Goal: Transaction & Acquisition: Purchase product/service

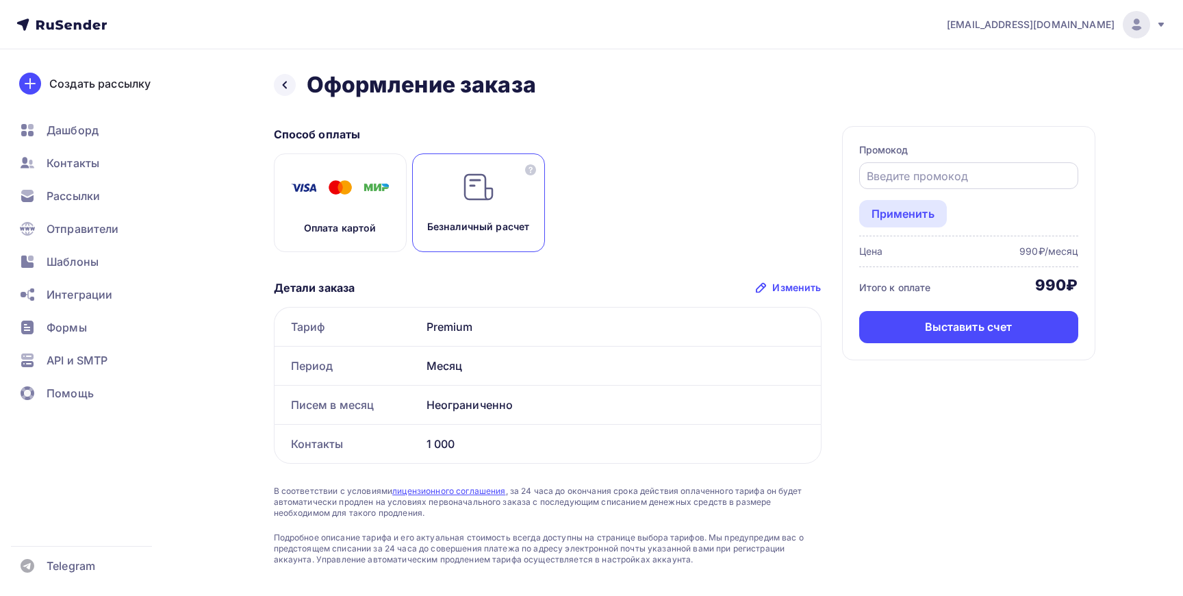
click at [899, 175] on input "text" at bounding box center [968, 176] width 203 height 16
paste input "UCOZSTART"
type input "UCOZSTART"
click at [909, 212] on div "Применить" at bounding box center [903, 213] width 63 height 16
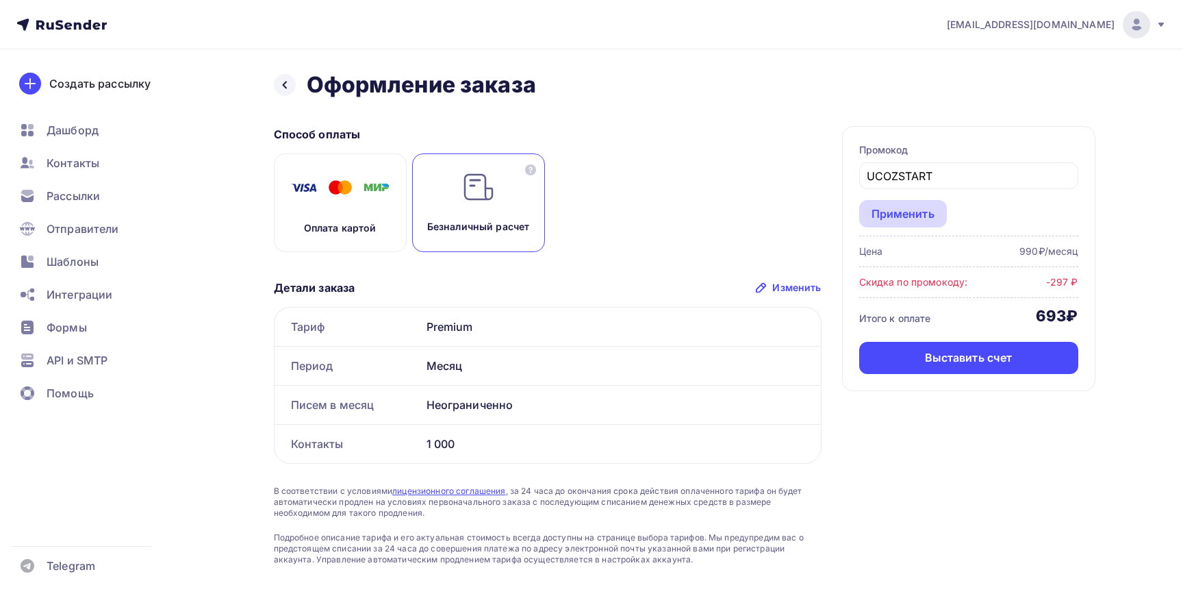
click at [909, 212] on div "Применить" at bounding box center [903, 213] width 63 height 16
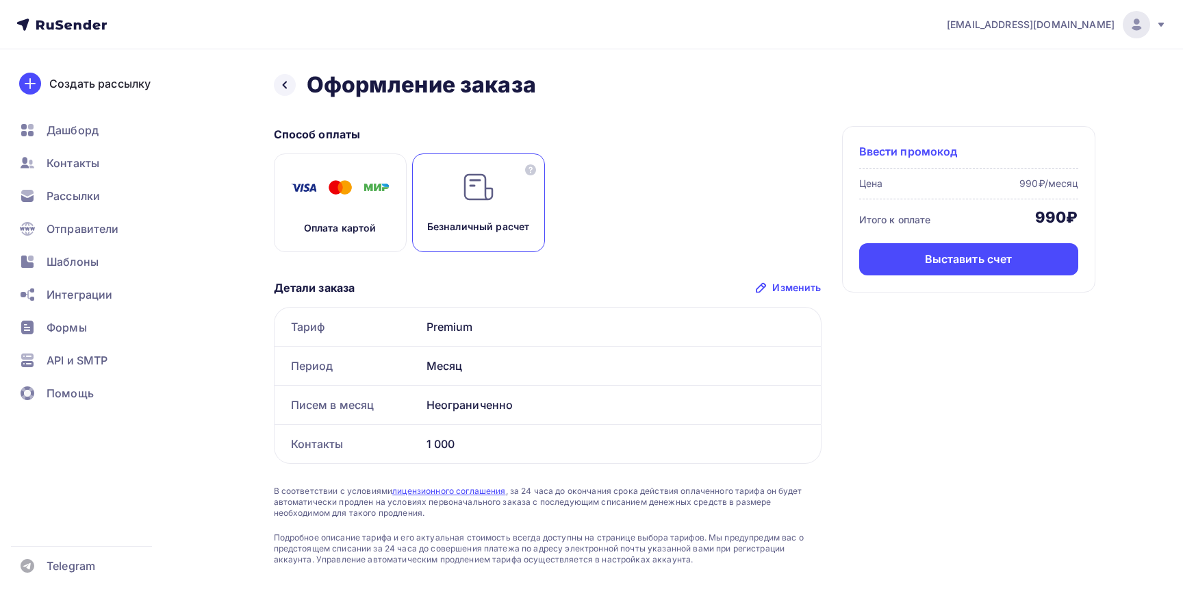
click at [914, 154] on span "Ввести промокод" at bounding box center [908, 151] width 99 height 16
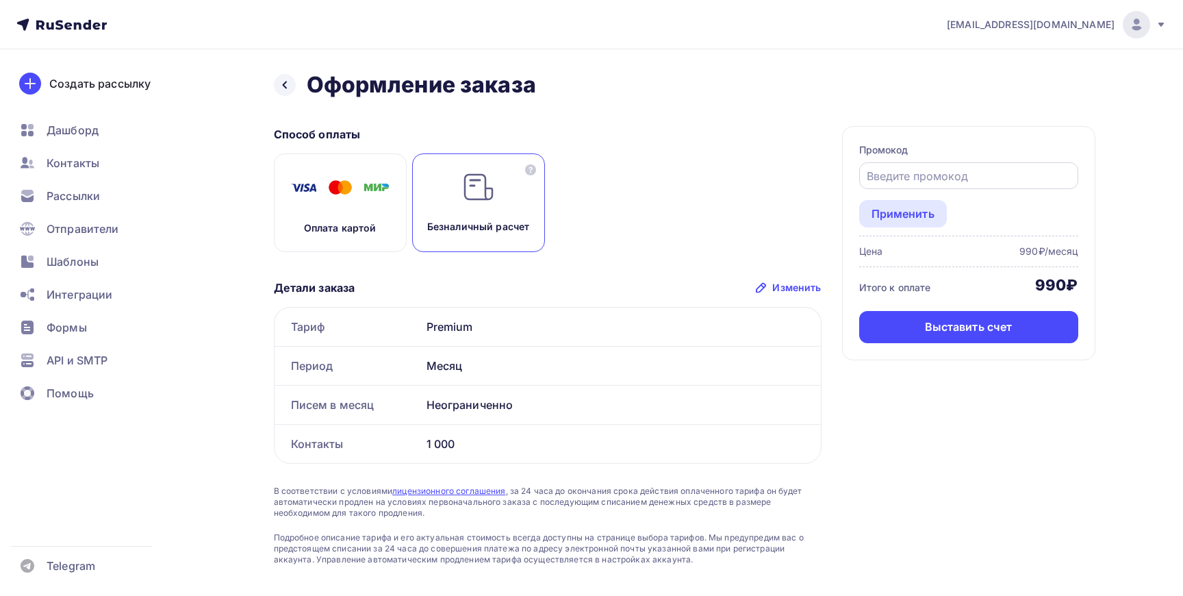
click at [917, 175] on input "text" at bounding box center [968, 176] width 203 height 16
paste input "UCOZSTART"
type input "UCOZSTART"
click at [926, 214] on div "Применить" at bounding box center [903, 213] width 63 height 16
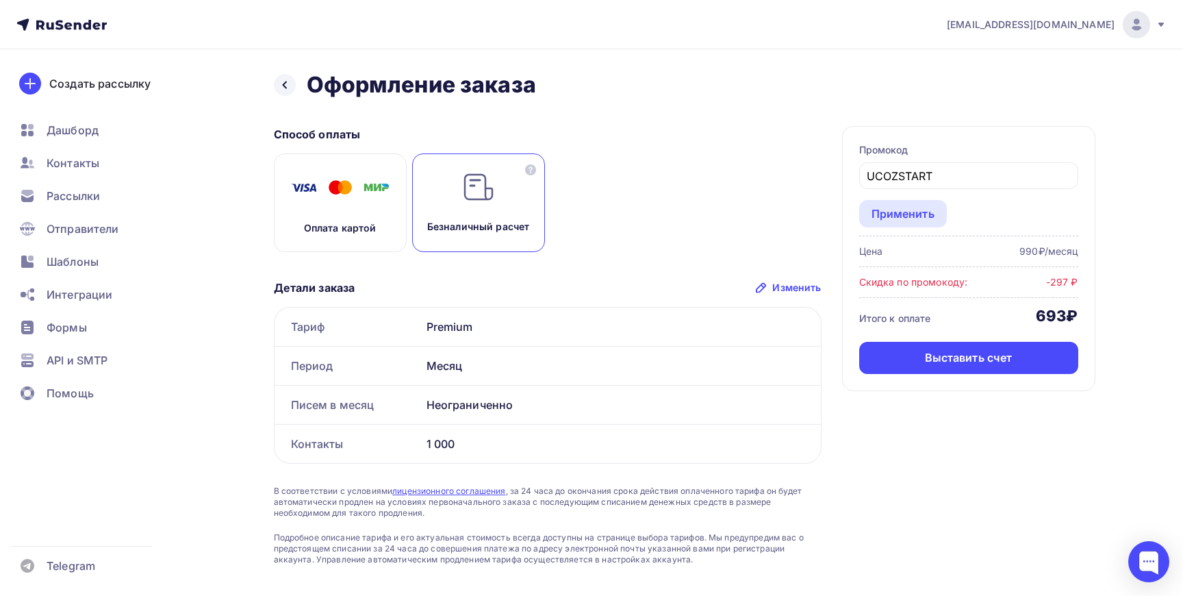
click at [357, 196] on img at bounding box center [341, 188] width 110 height 34
click at [481, 194] on img at bounding box center [478, 187] width 33 height 33
click at [371, 213] on div "Оплата картой" at bounding box center [340, 202] width 133 height 99
click at [475, 204] on div "Безналичный расчет" at bounding box center [478, 202] width 133 height 99
click at [291, 90] on div at bounding box center [285, 85] width 22 height 22
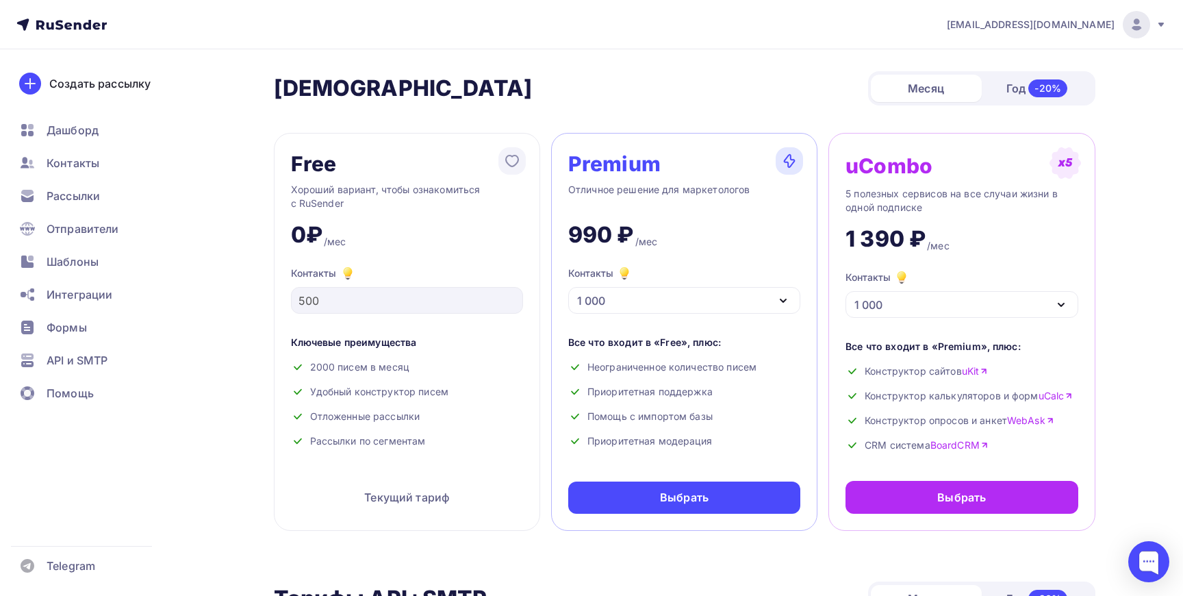
click at [1004, 222] on div "1 390 ₽ /мес" at bounding box center [962, 233] width 232 height 38
click at [1046, 89] on div "-20%" at bounding box center [1048, 88] width 39 height 18
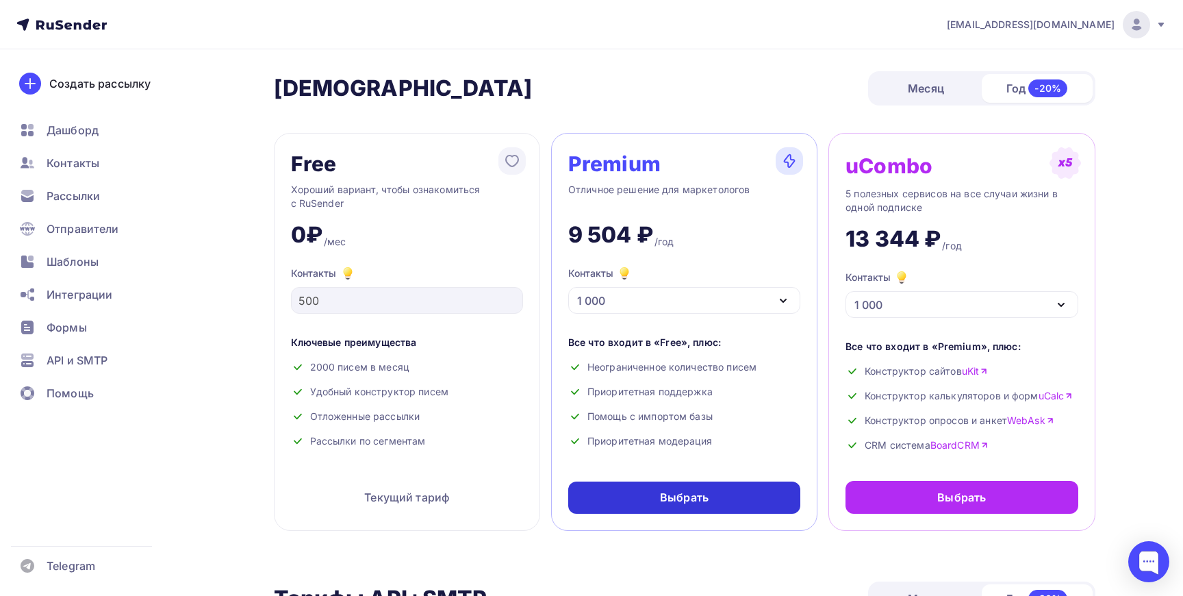
click at [722, 497] on div "Выбрать" at bounding box center [684, 497] width 232 height 32
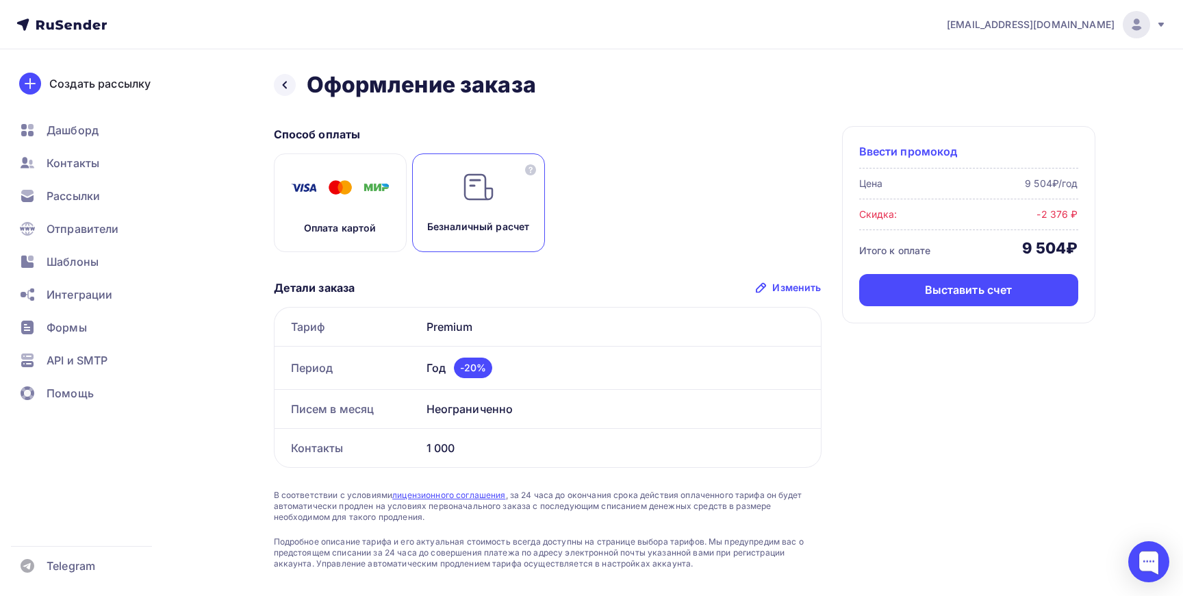
click at [905, 150] on span "Ввести промокод" at bounding box center [908, 151] width 99 height 16
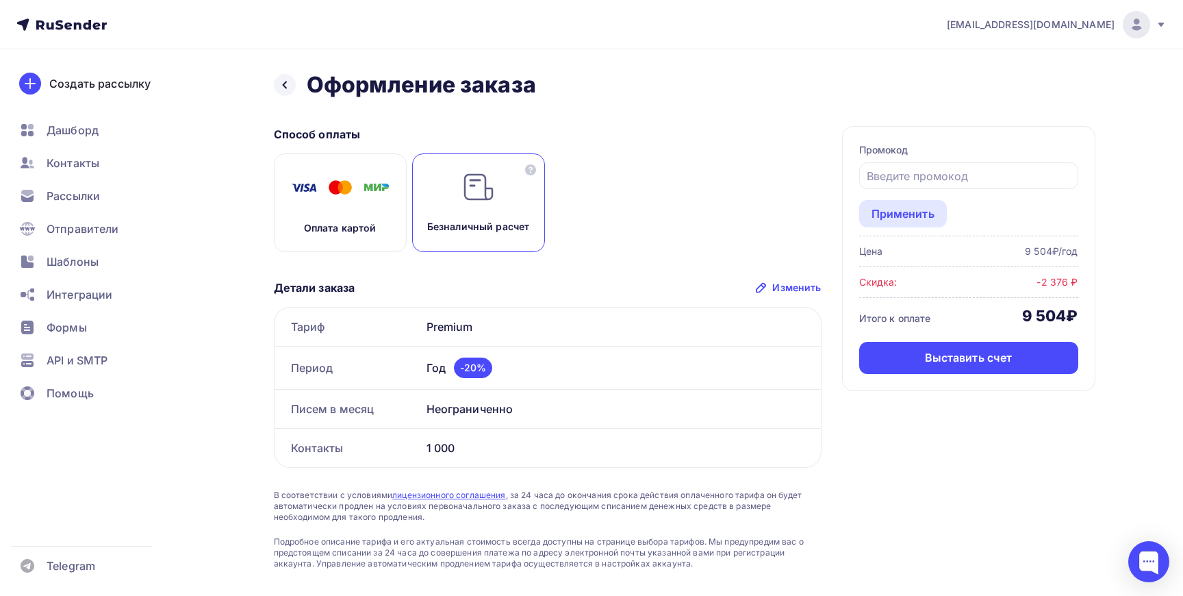
click at [353, 229] on p "Оплата картой" at bounding box center [340, 228] width 73 height 14
click at [486, 191] on img at bounding box center [478, 187] width 33 height 33
click at [282, 90] on div at bounding box center [285, 85] width 22 height 22
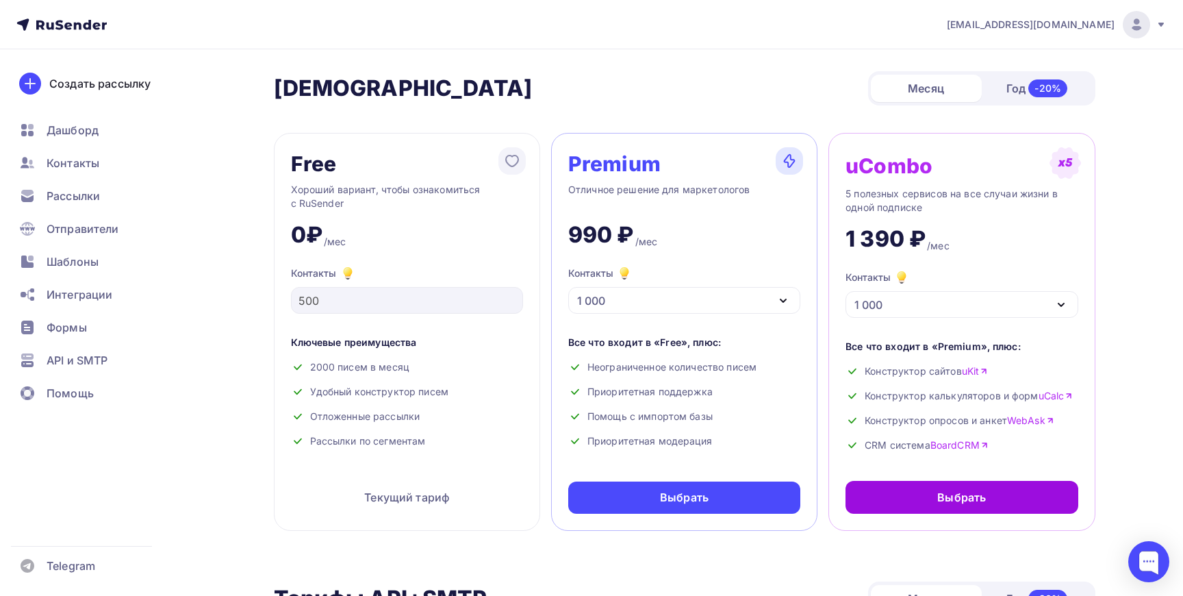
click at [955, 492] on div "Выбрать" at bounding box center [962, 497] width 49 height 16
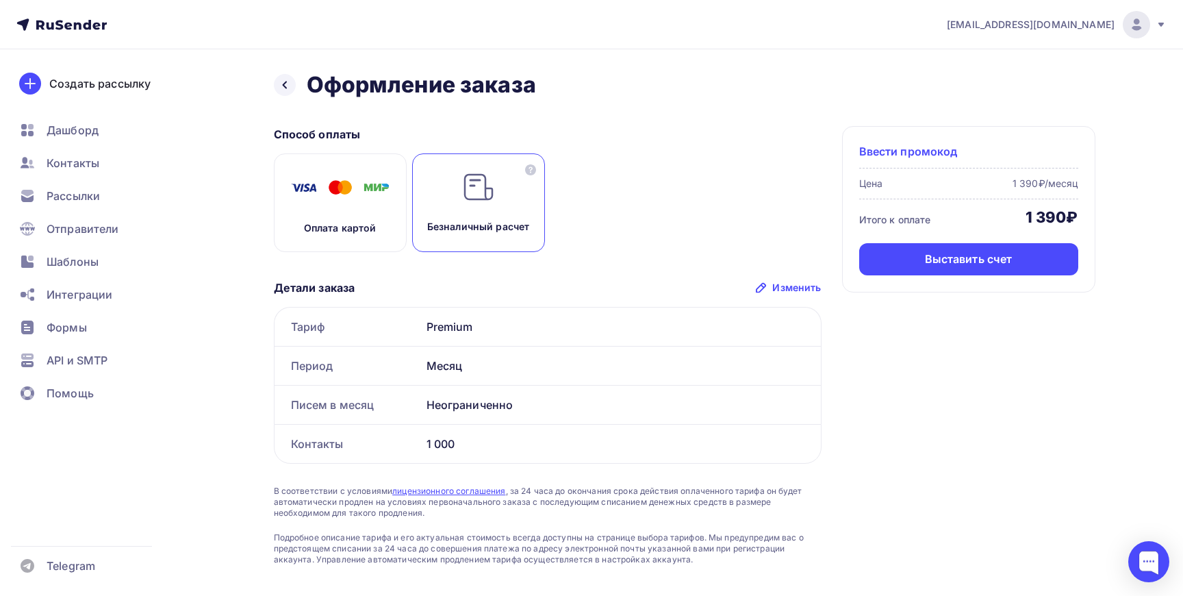
click at [924, 156] on span "Ввести промокод" at bounding box center [908, 151] width 99 height 16
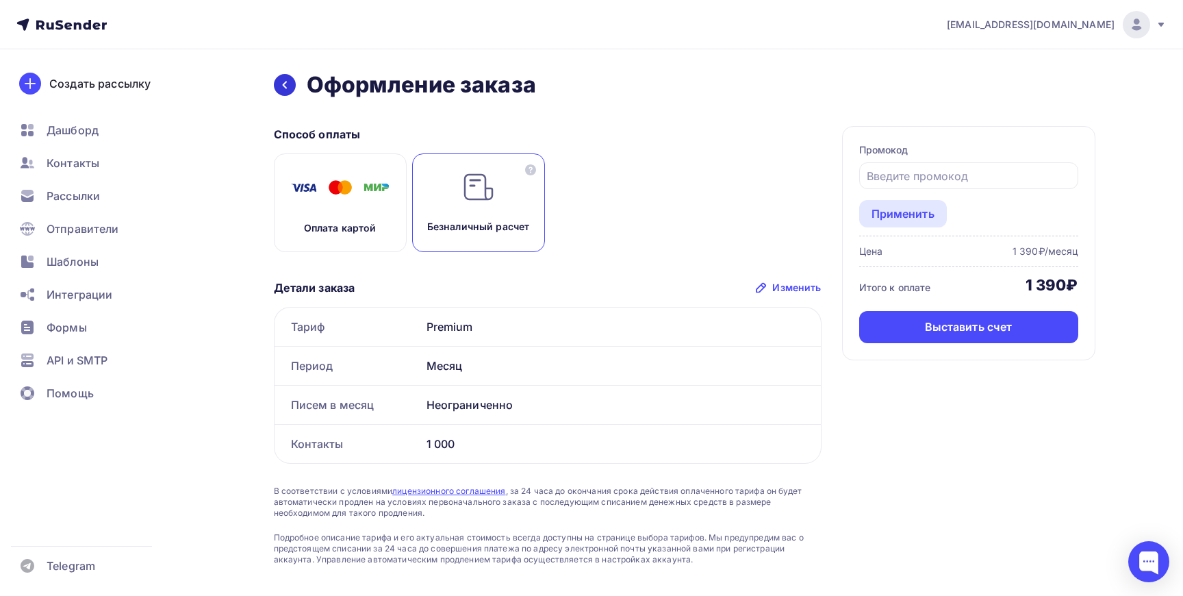
click at [290, 84] on div at bounding box center [285, 85] width 22 height 22
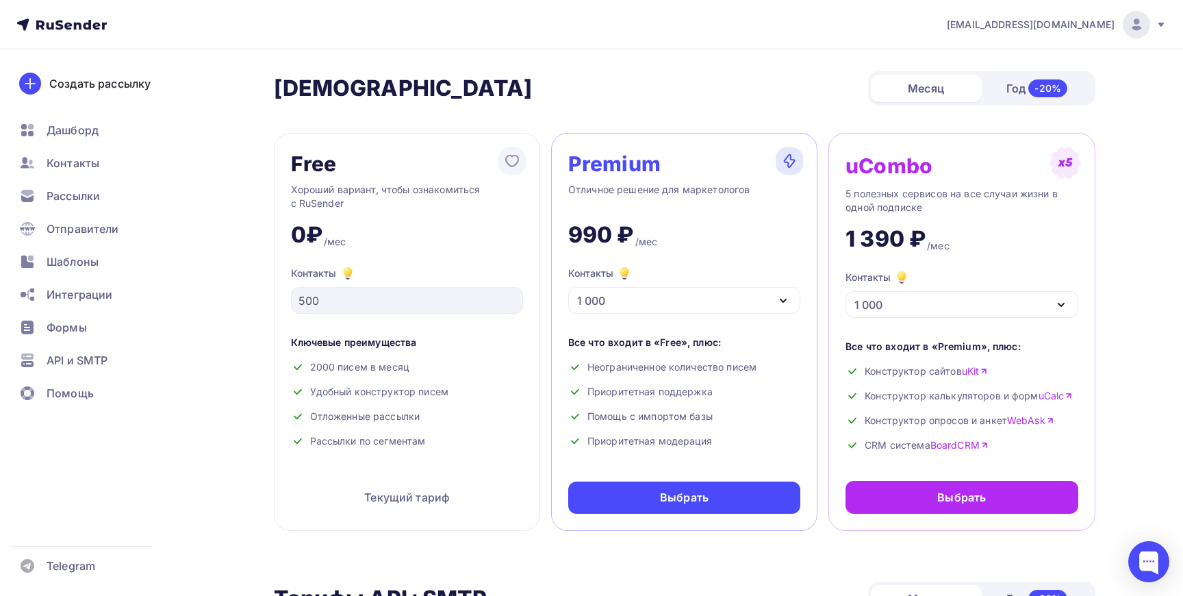
click at [1022, 83] on div "Год -20%" at bounding box center [1037, 88] width 111 height 29
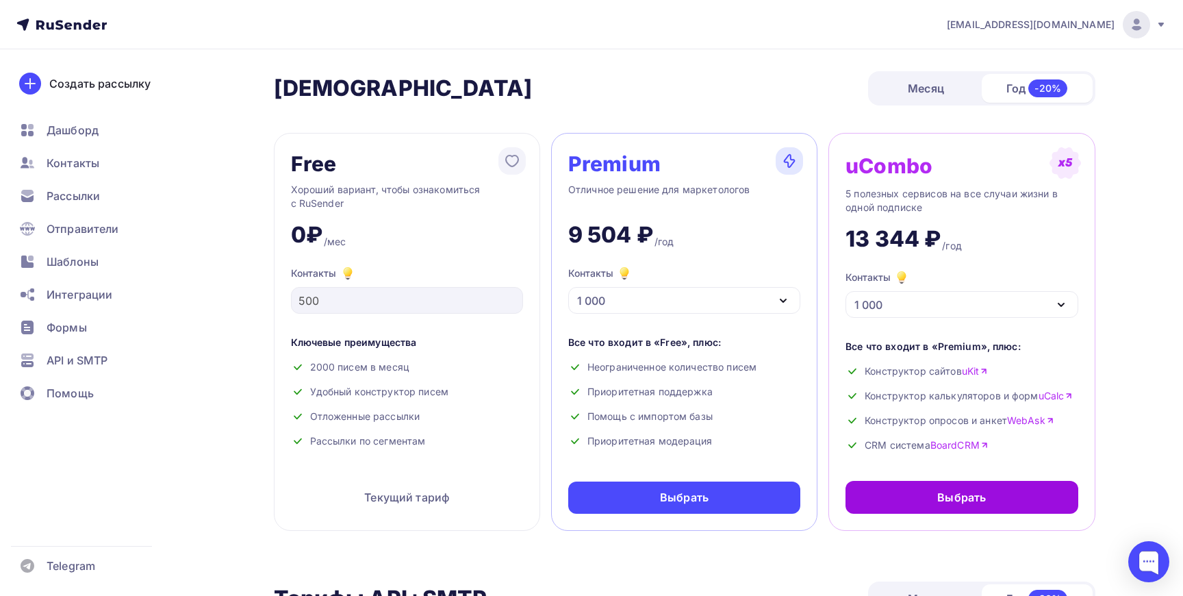
click at [943, 496] on div "Выбрать" at bounding box center [962, 497] width 49 height 16
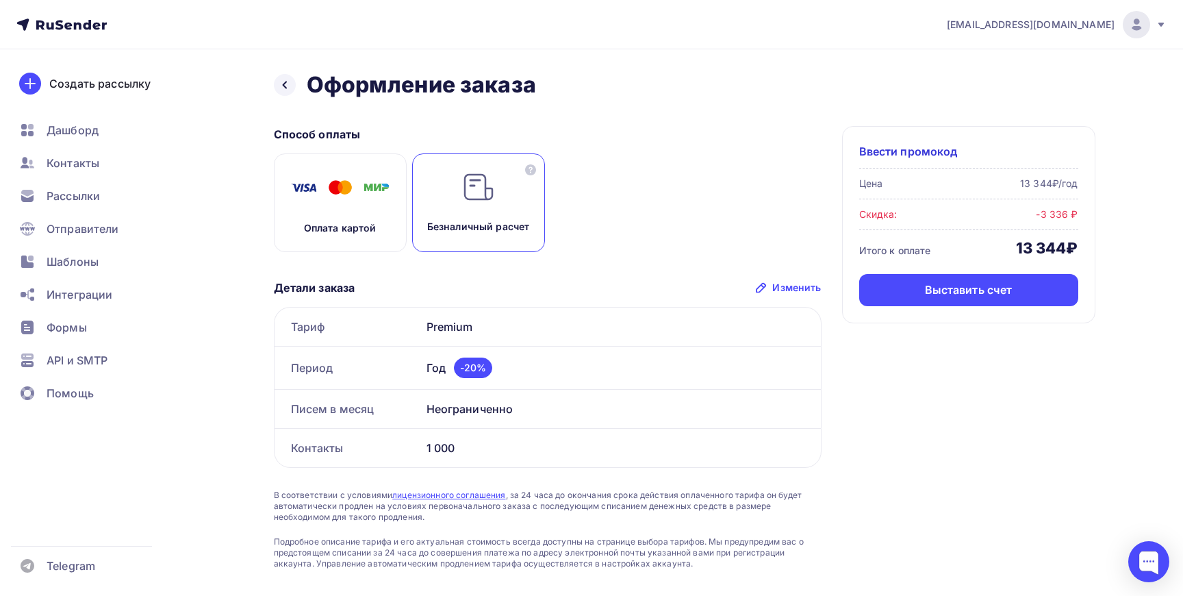
click at [943, 496] on div "Способ оплаты Оплата картой Безналичный расчет Детали заказа Изменить Тариф Pre…" at bounding box center [685, 347] width 822 height 443
click at [929, 151] on span "Ввести промокод" at bounding box center [908, 151] width 99 height 16
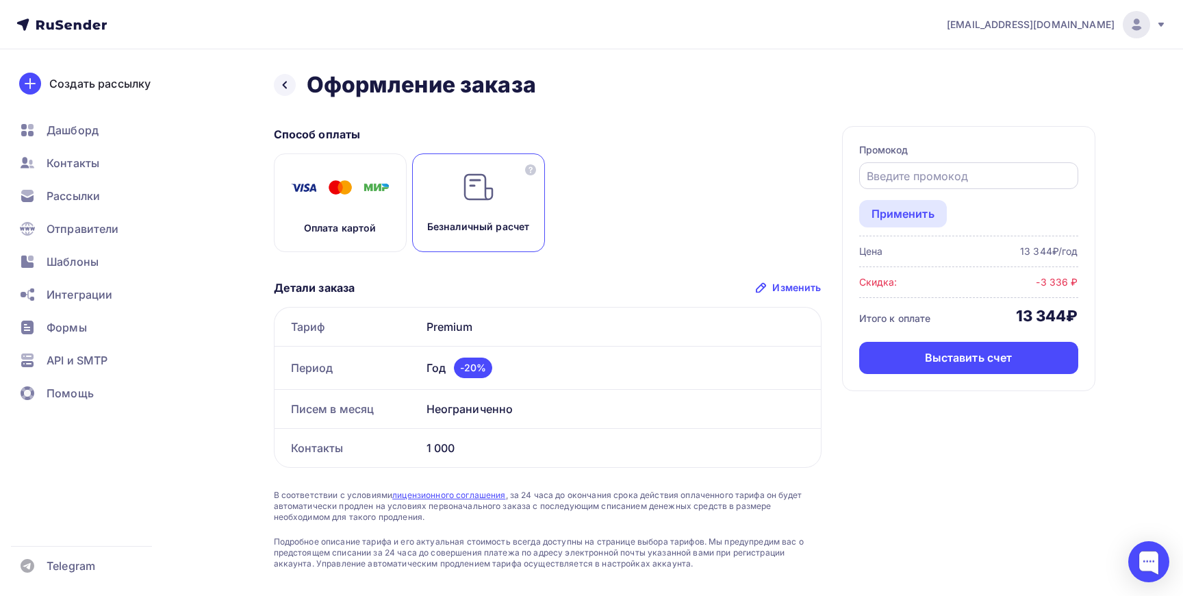
click at [929, 177] on input "text" at bounding box center [968, 176] width 203 height 16
click at [349, 219] on div "Оплата картой" at bounding box center [340, 202] width 133 height 99
click at [457, 206] on div "Безналичный расчет" at bounding box center [478, 202] width 133 height 99
click at [325, 201] on img at bounding box center [341, 188] width 110 height 34
click at [423, 201] on div "Безналичный расчет" at bounding box center [478, 202] width 133 height 99
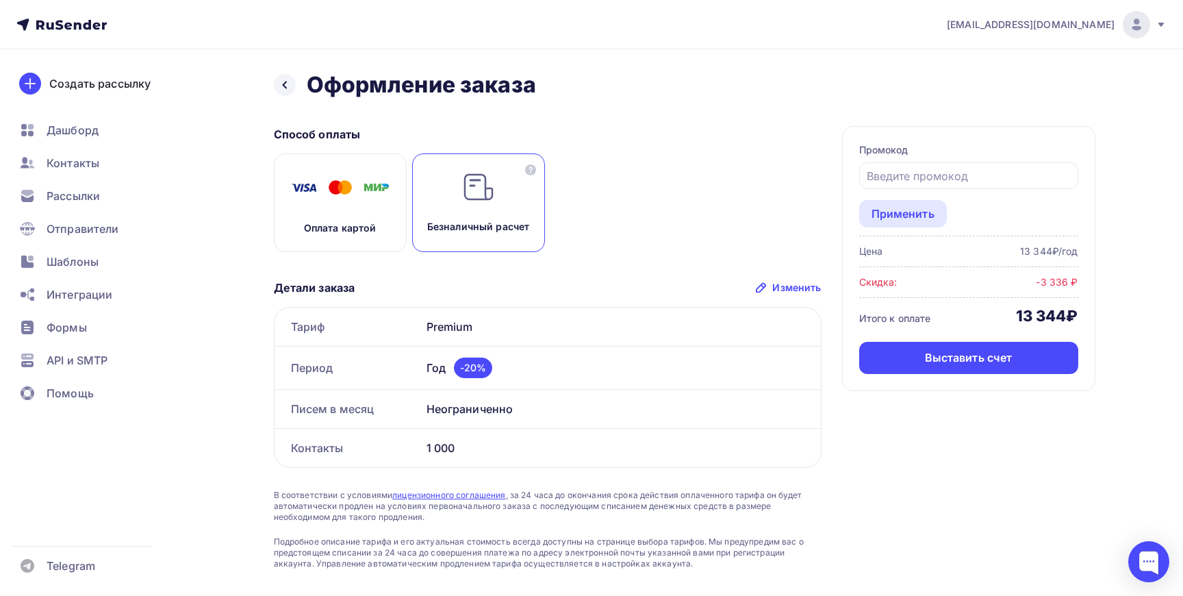
click at [306, 199] on img at bounding box center [341, 188] width 110 height 34
click at [462, 212] on div "Безналичный расчет" at bounding box center [478, 202] width 133 height 99
click at [531, 171] on icon at bounding box center [530, 169] width 11 height 11
click at [329, 228] on p "Оплата картой" at bounding box center [340, 228] width 73 height 14
click at [791, 286] on div "Изменить" at bounding box center [797, 288] width 49 height 14
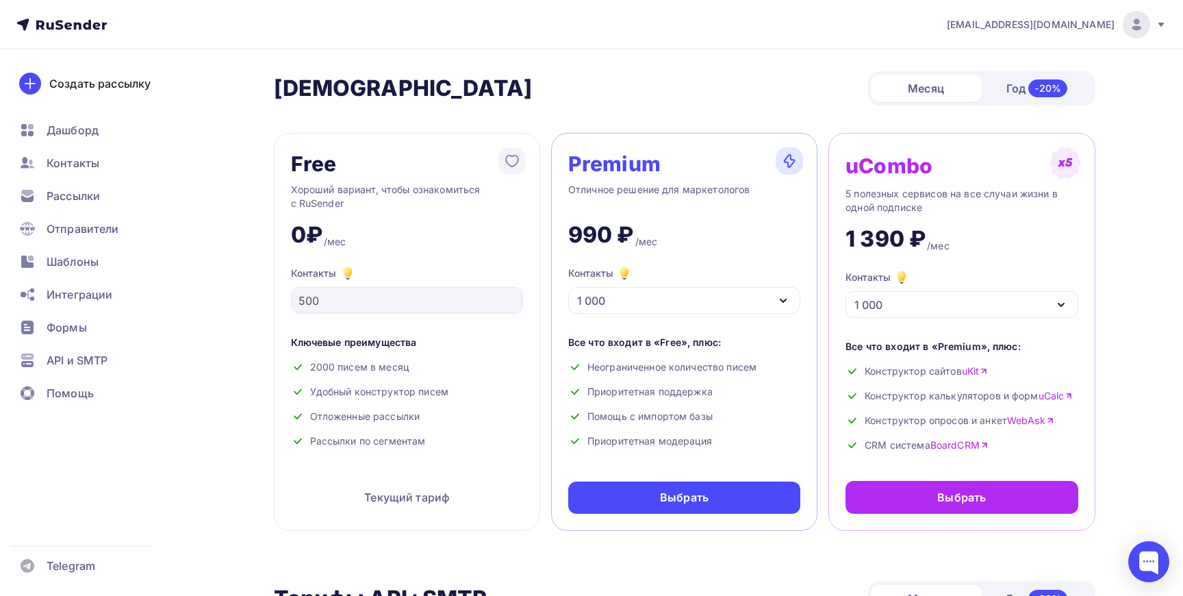
click at [1030, 82] on div "-20%" at bounding box center [1048, 88] width 39 height 18
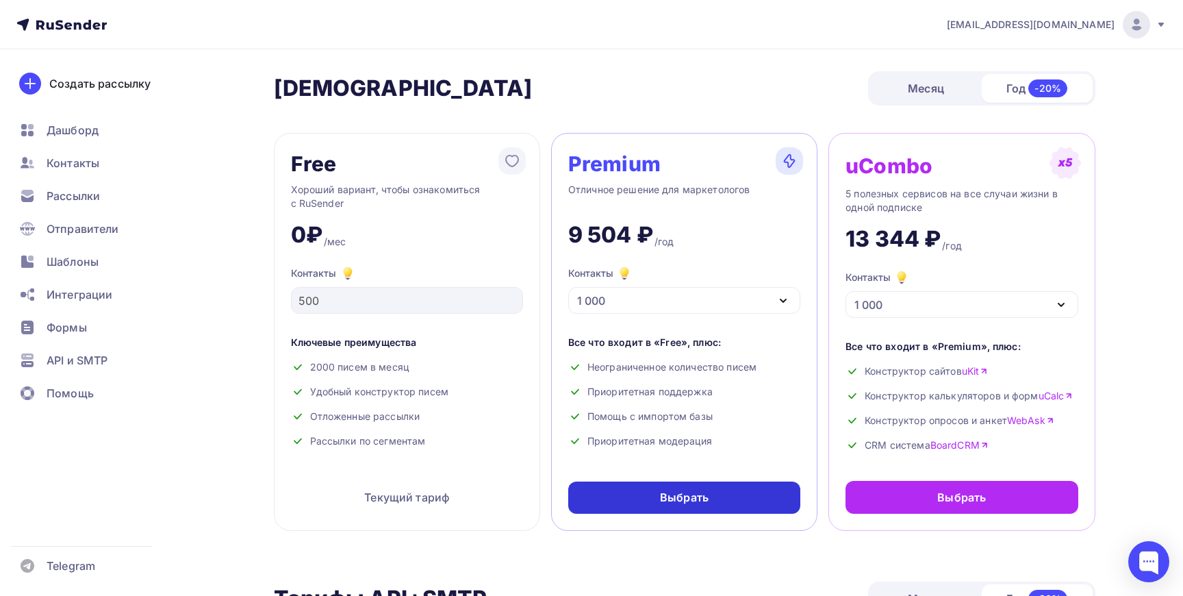
click at [680, 499] on div "Выбрать" at bounding box center [684, 498] width 49 height 16
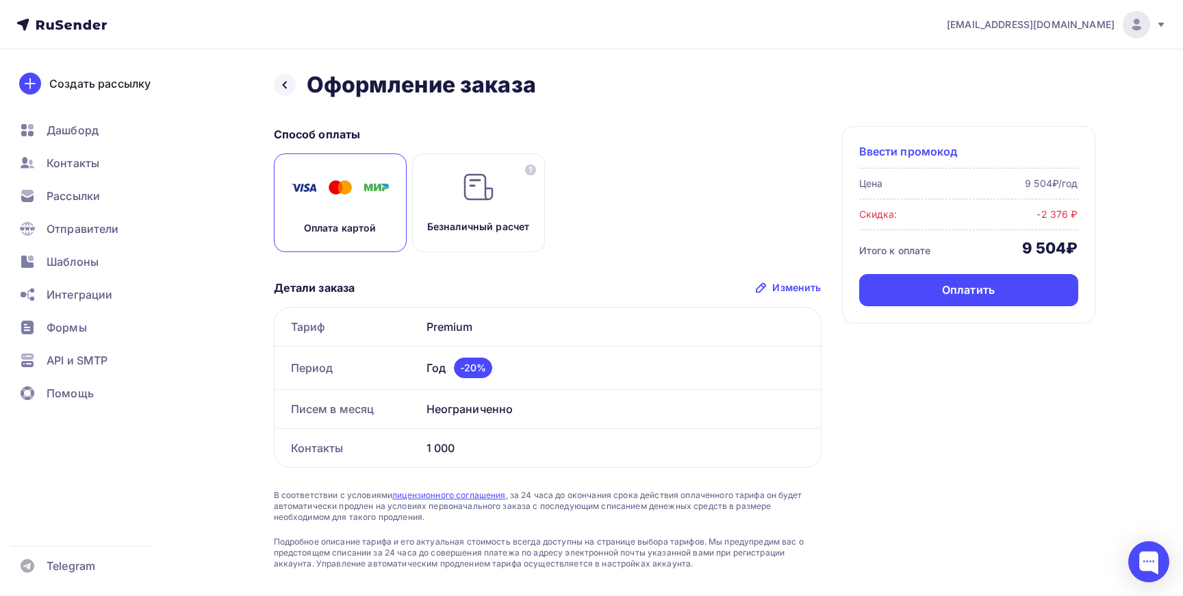
click at [935, 145] on span "Ввести промокод" at bounding box center [908, 151] width 99 height 16
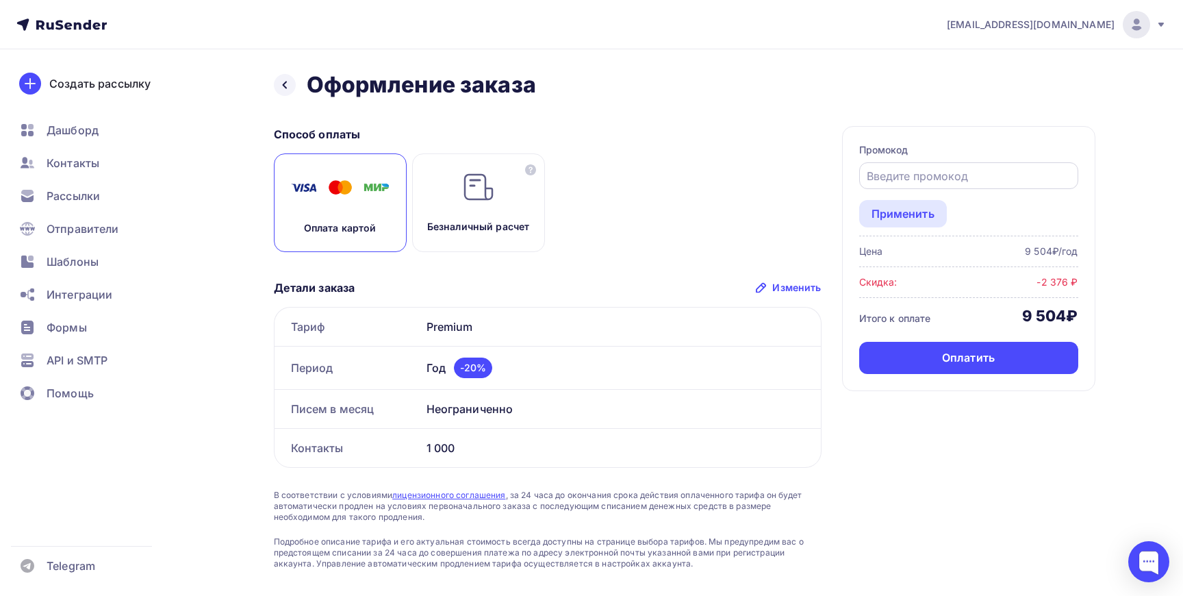
click at [918, 172] on input "text" at bounding box center [968, 176] width 203 height 16
paste input "UCOZSTART"
type input "UCOZSTART"
click at [916, 211] on div "Применить" at bounding box center [903, 213] width 63 height 16
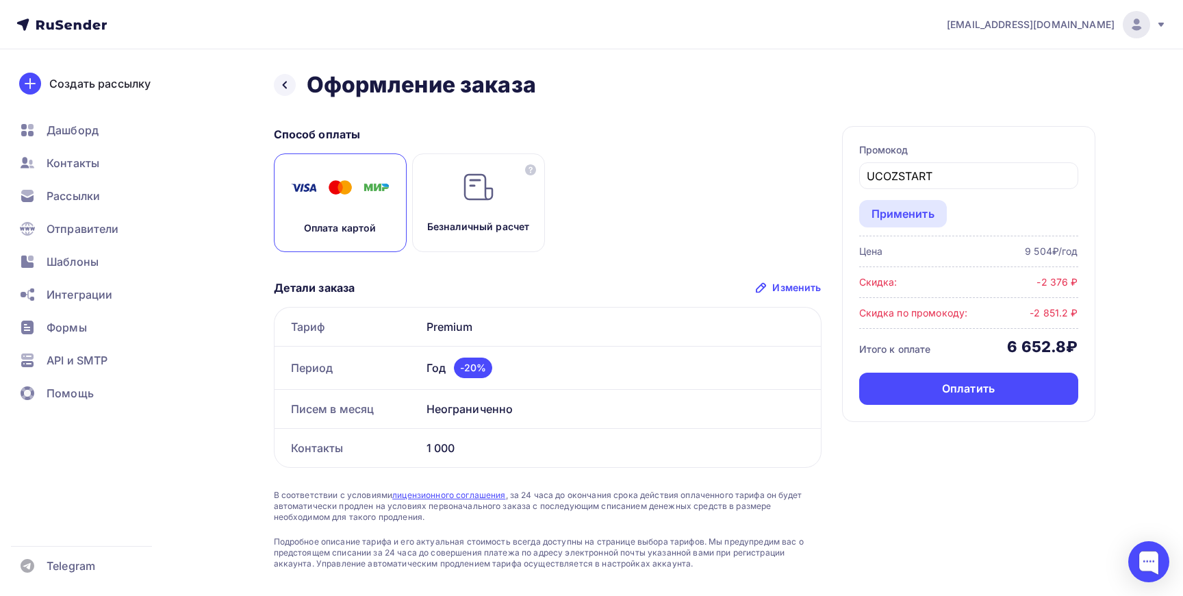
click at [1018, 204] on div "Применить" at bounding box center [968, 213] width 219 height 27
click at [1066, 281] on div "-2 376 ₽" at bounding box center [1057, 282] width 41 height 14
click at [1066, 314] on div "-2 851.2 ₽" at bounding box center [1054, 313] width 48 height 14
click at [1066, 279] on div "-2 376 ₽" at bounding box center [1057, 282] width 41 height 14
click at [1068, 314] on div "-2 851.2 ₽" at bounding box center [1054, 313] width 48 height 14
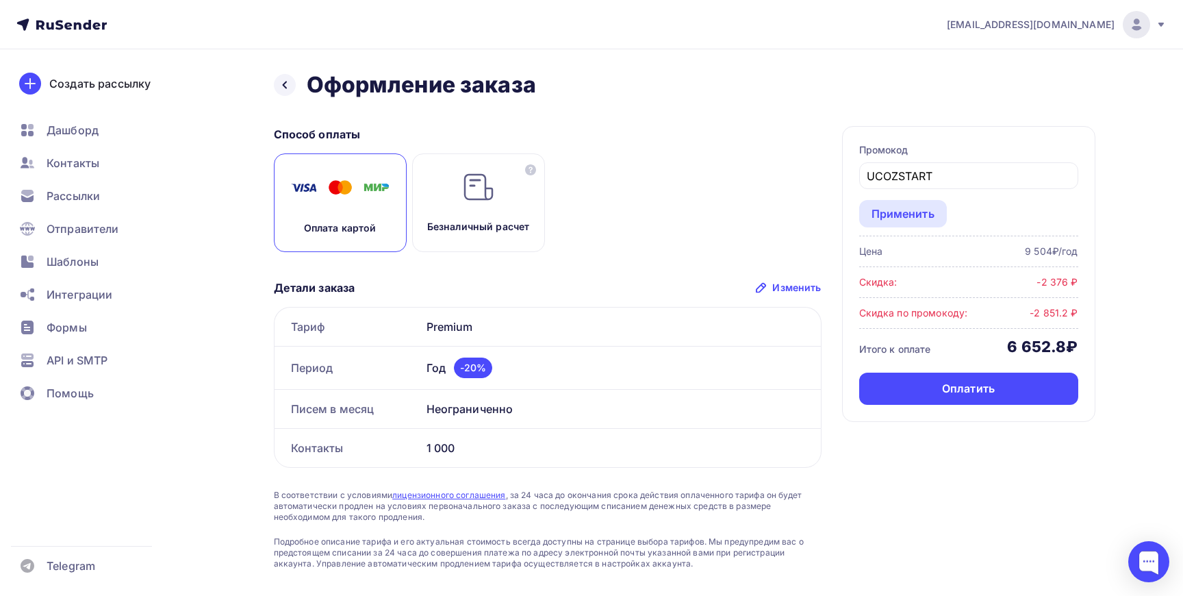
click at [1053, 249] on div "9 504₽/год" at bounding box center [1051, 251] width 53 height 14
drag, startPoint x: 1069, startPoint y: 346, endPoint x: 1042, endPoint y: 348, distance: 27.5
click at [1042, 348] on div "6 652.8₽" at bounding box center [1042, 346] width 71 height 19
drag, startPoint x: 1076, startPoint y: 346, endPoint x: 1005, endPoint y: 344, distance: 70.6
click at [1005, 344] on div "Итого к оплате 6 652.8₽" at bounding box center [968, 346] width 219 height 19
